Goal: Transaction & Acquisition: Book appointment/travel/reservation

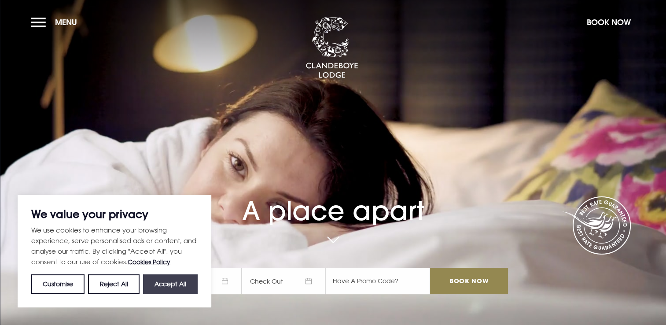
click at [178, 284] on button "Accept All" at bounding box center [170, 283] width 55 height 19
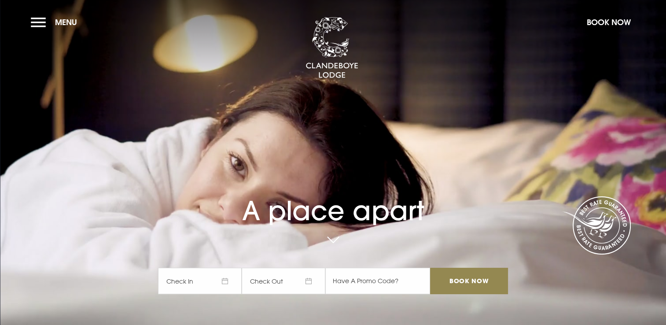
checkbox input "true"
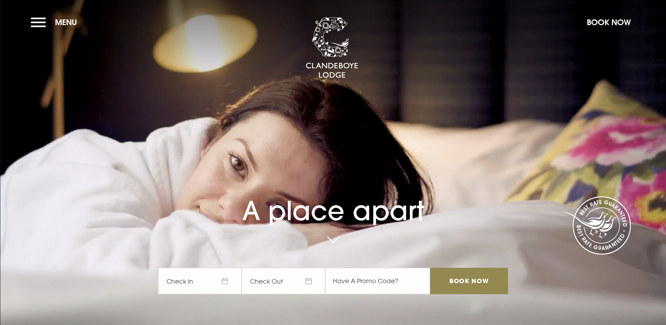
click at [231, 284] on span "Check In" at bounding box center [200, 281] width 84 height 26
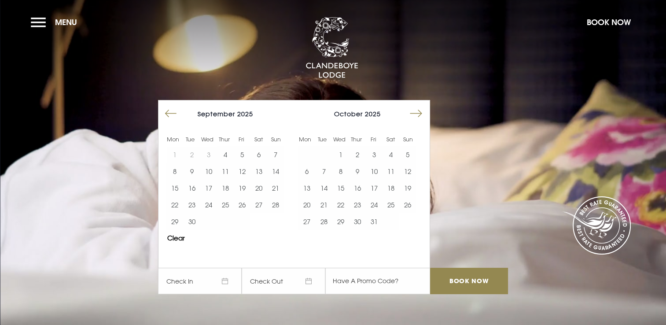
click at [419, 116] on button "Move forward to switch to the next month." at bounding box center [415, 113] width 17 height 17
click at [345, 186] on button "12" at bounding box center [340, 188] width 17 height 17
click at [379, 187] on button "14" at bounding box center [374, 188] width 17 height 17
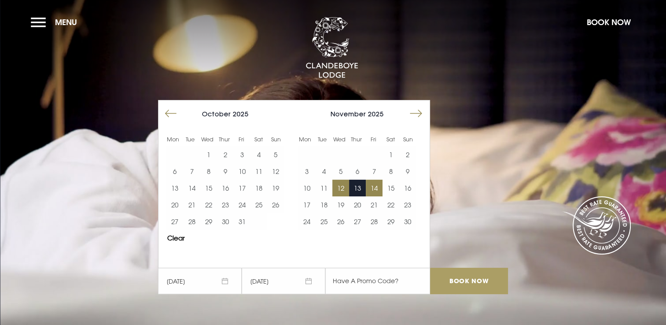
click at [462, 279] on input "Book Now" at bounding box center [468, 281] width 77 height 26
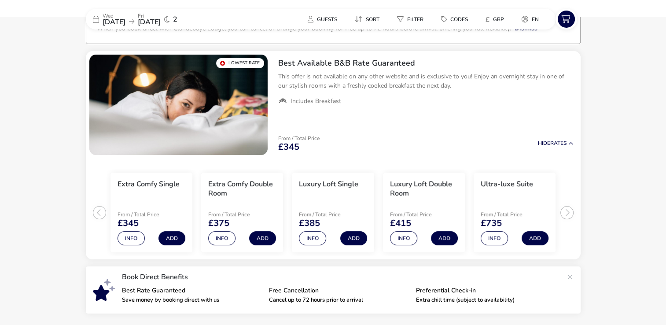
scroll to position [66, 0]
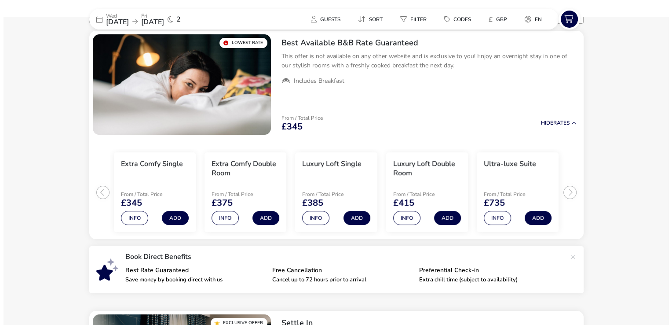
scroll to position [0, 0]
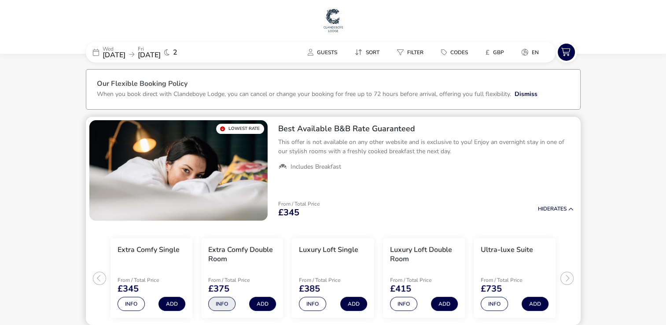
click at [225, 304] on button "Info" at bounding box center [221, 304] width 27 height 14
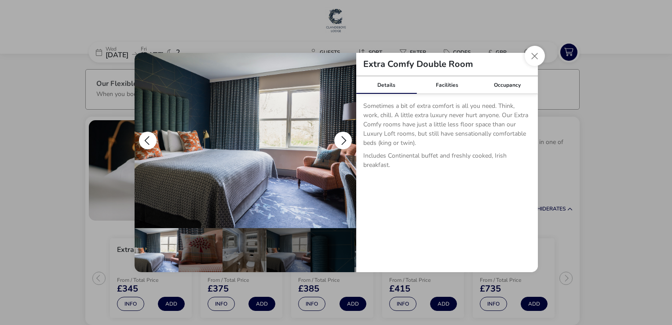
click at [269, 189] on img "details" at bounding box center [246, 140] width 222 height 175
click at [344, 139] on button "details" at bounding box center [343, 141] width 18 height 18
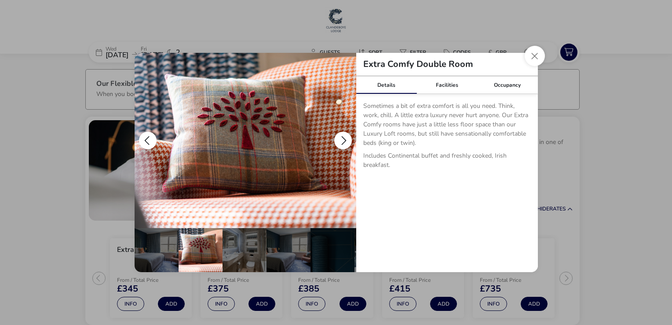
click at [344, 139] on button "details" at bounding box center [343, 141] width 18 height 18
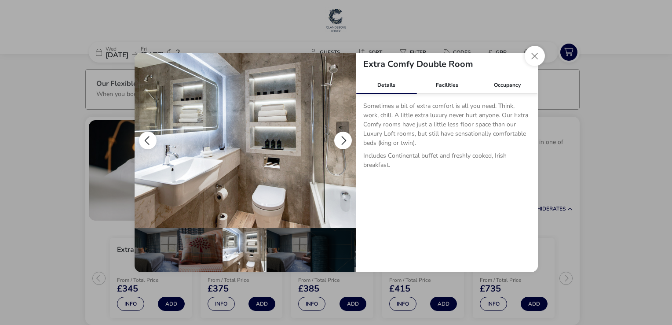
scroll to position [0, 44]
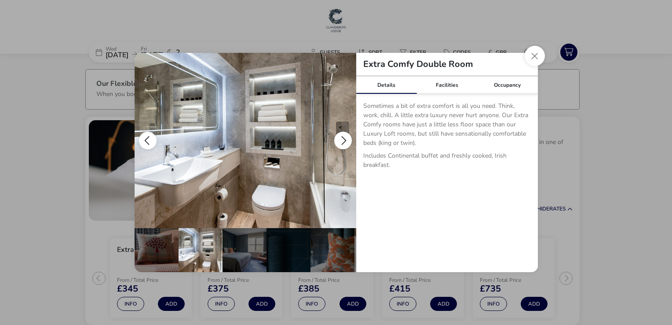
click at [344, 139] on button "details" at bounding box center [343, 141] width 18 height 18
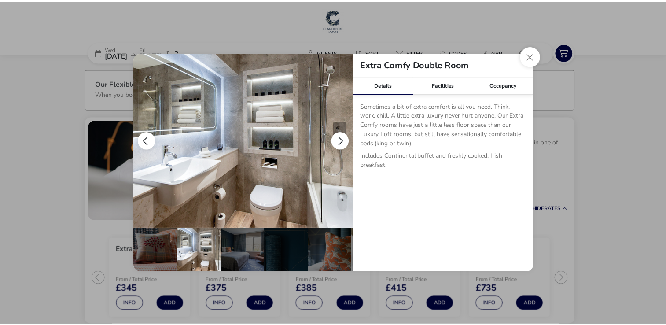
scroll to position [0, 86]
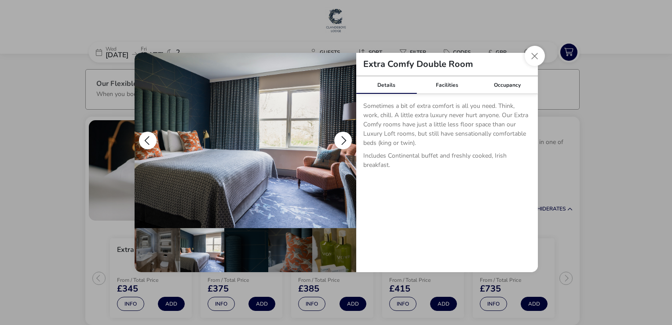
click at [344, 139] on button "details" at bounding box center [343, 141] width 18 height 18
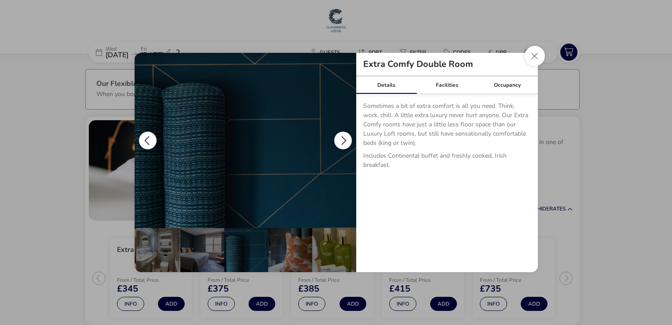
click at [344, 139] on button "details" at bounding box center [343, 141] width 18 height 18
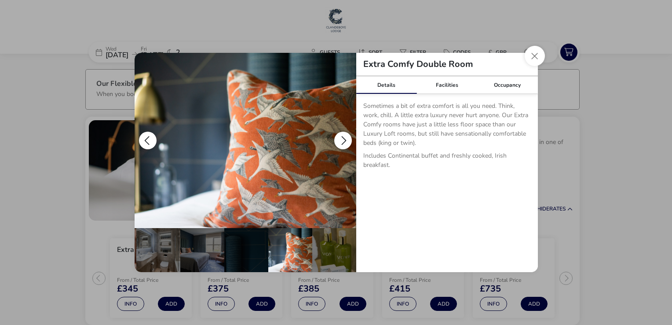
click at [344, 139] on button "details" at bounding box center [343, 141] width 18 height 18
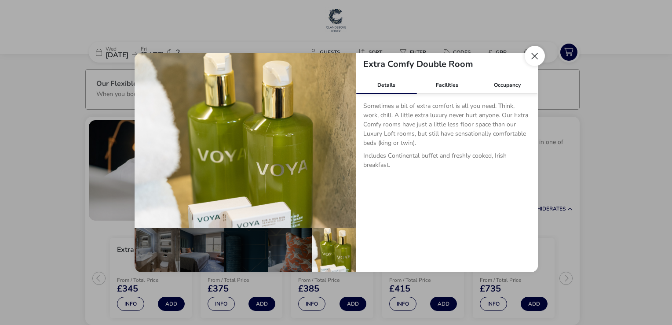
click at [532, 60] on button "Close dialog" at bounding box center [535, 56] width 20 height 20
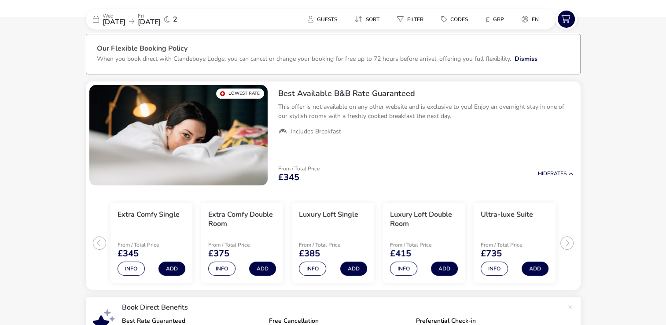
scroll to position [53, 0]
